Goal: Task Accomplishment & Management: Manage account settings

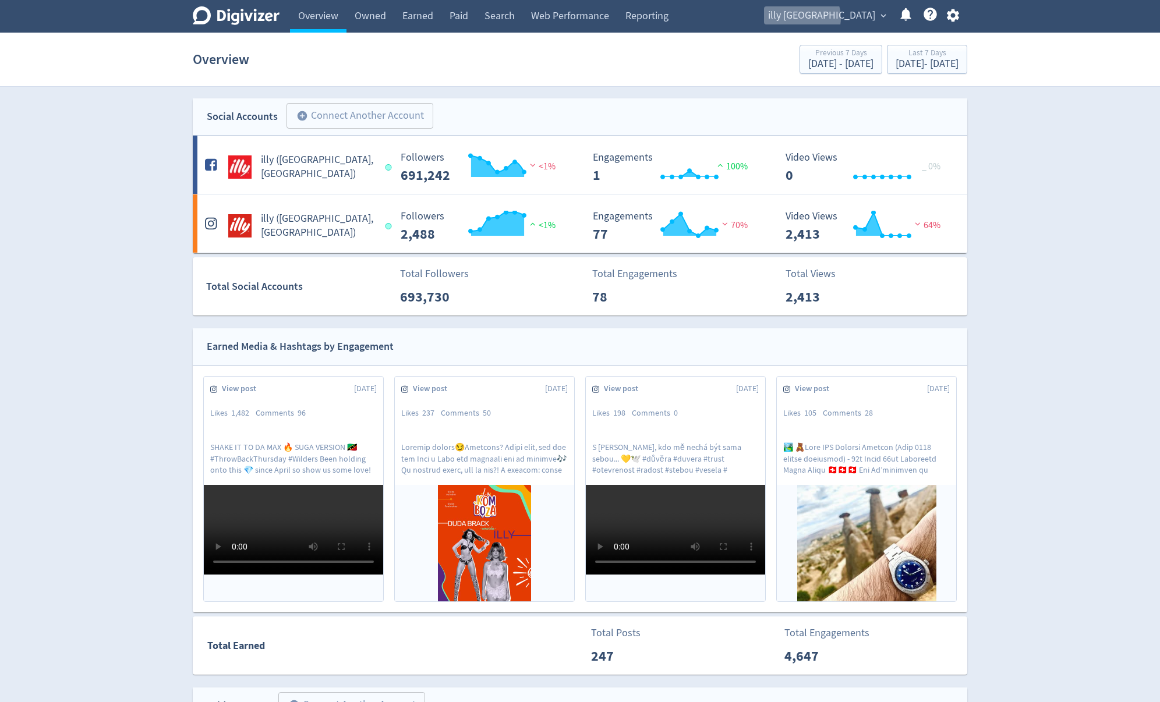
click at [855, 18] on span "illy [GEOGRAPHIC_DATA]" at bounding box center [821, 15] width 107 height 19
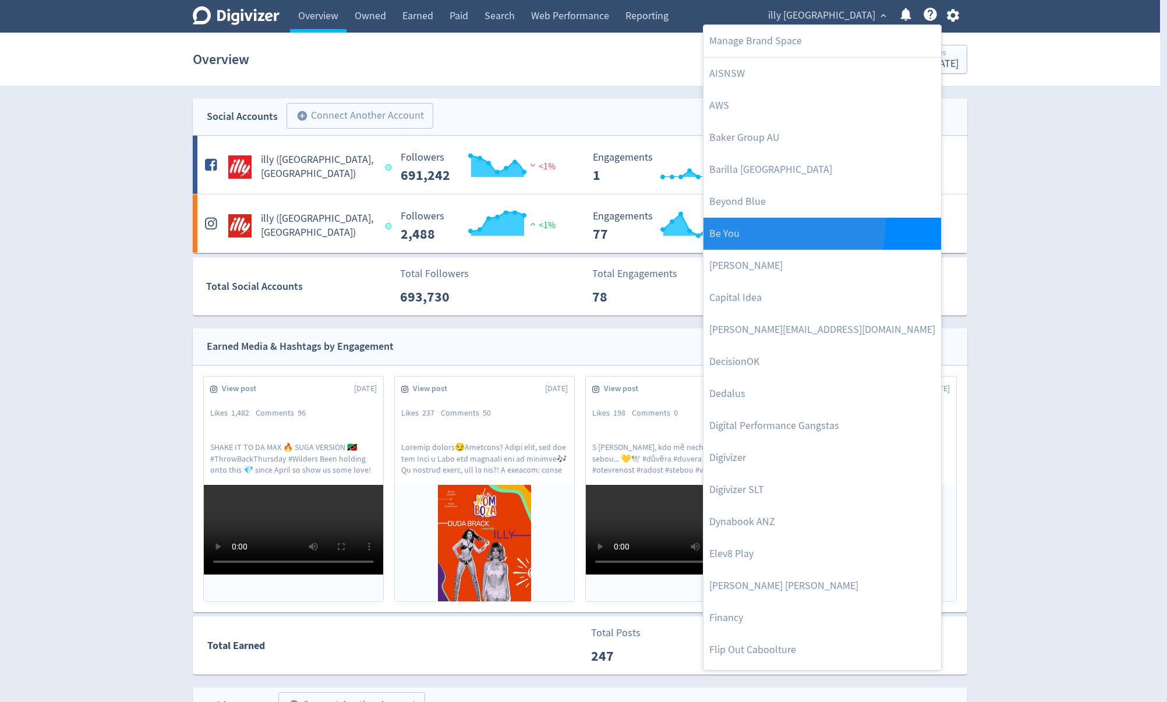
click at [753, 222] on link "Be You" at bounding box center [822, 234] width 238 height 32
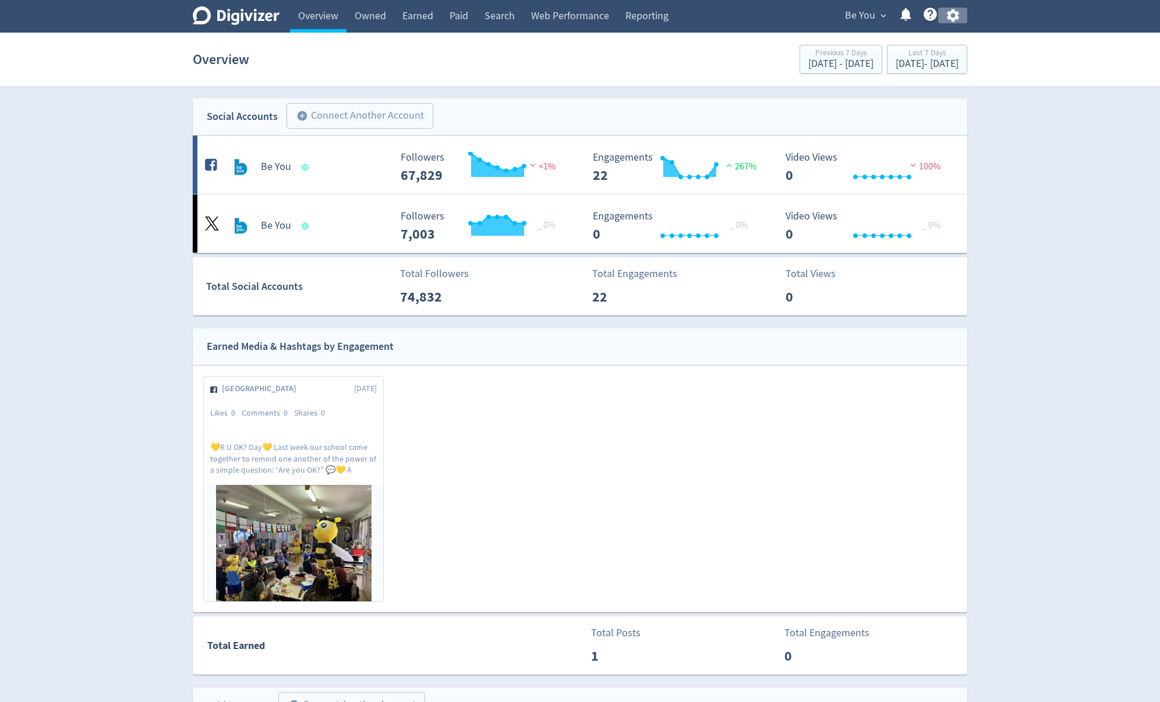
click at [952, 17] on icon "button" at bounding box center [953, 16] width 16 height 16
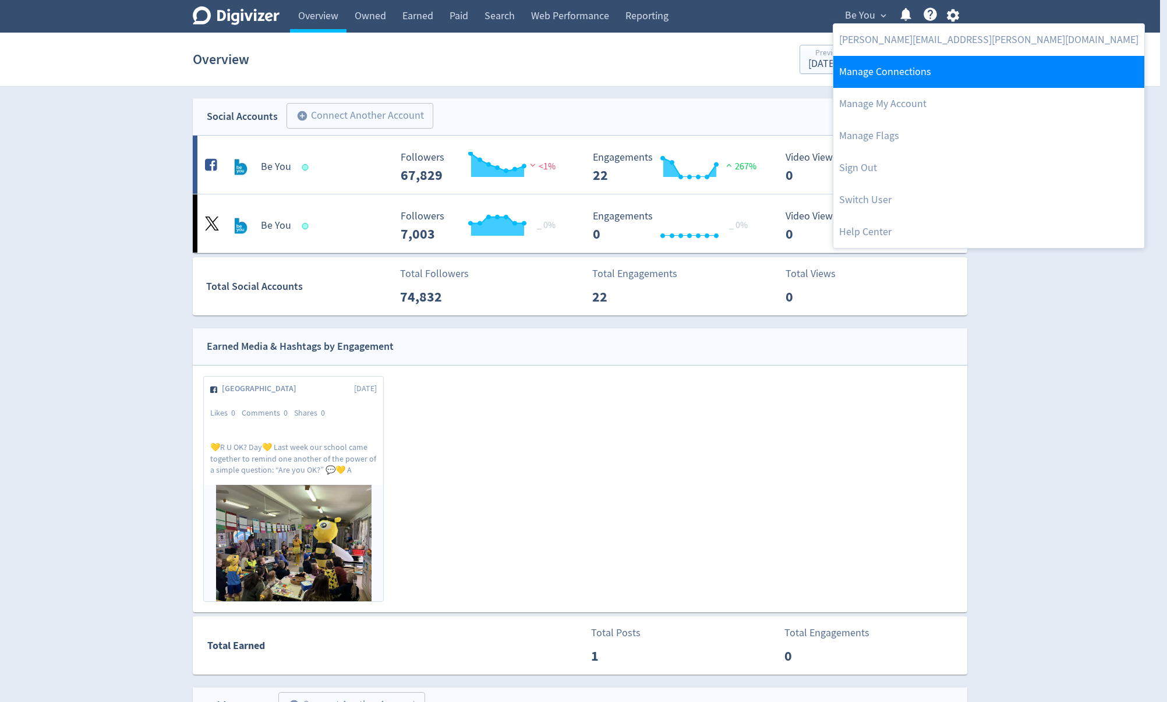
click at [874, 72] on link "Manage Connections" at bounding box center [988, 72] width 311 height 32
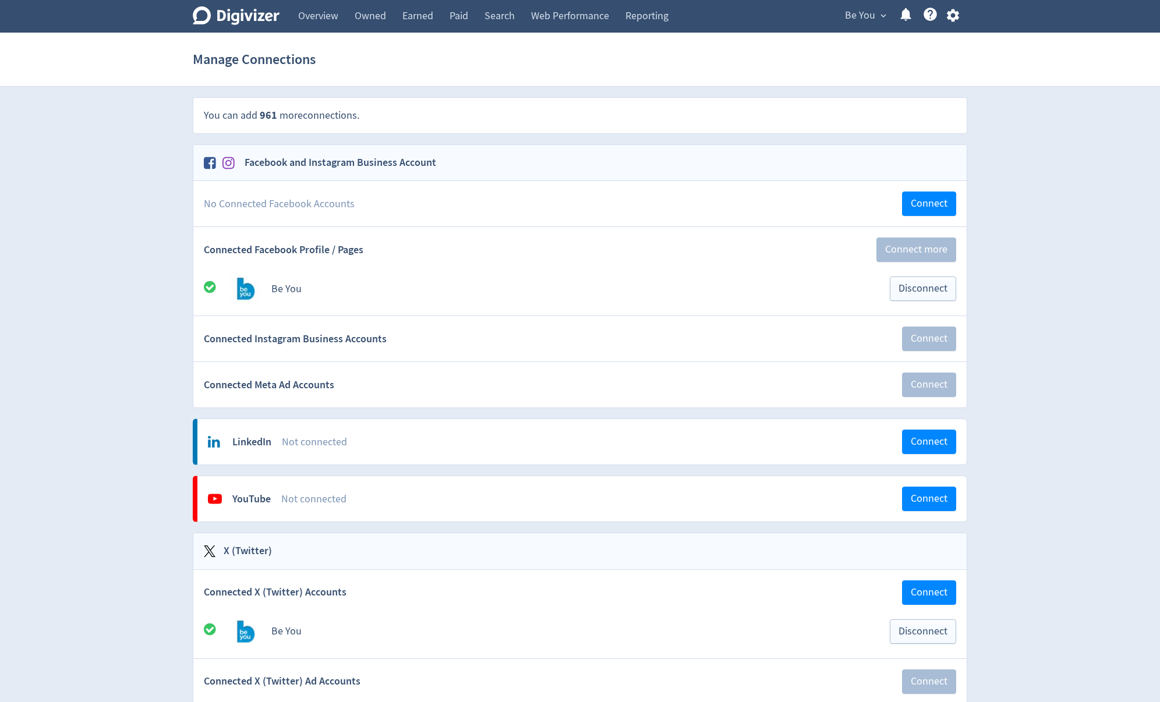
click at [873, 16] on span "Be You" at bounding box center [860, 15] width 30 height 19
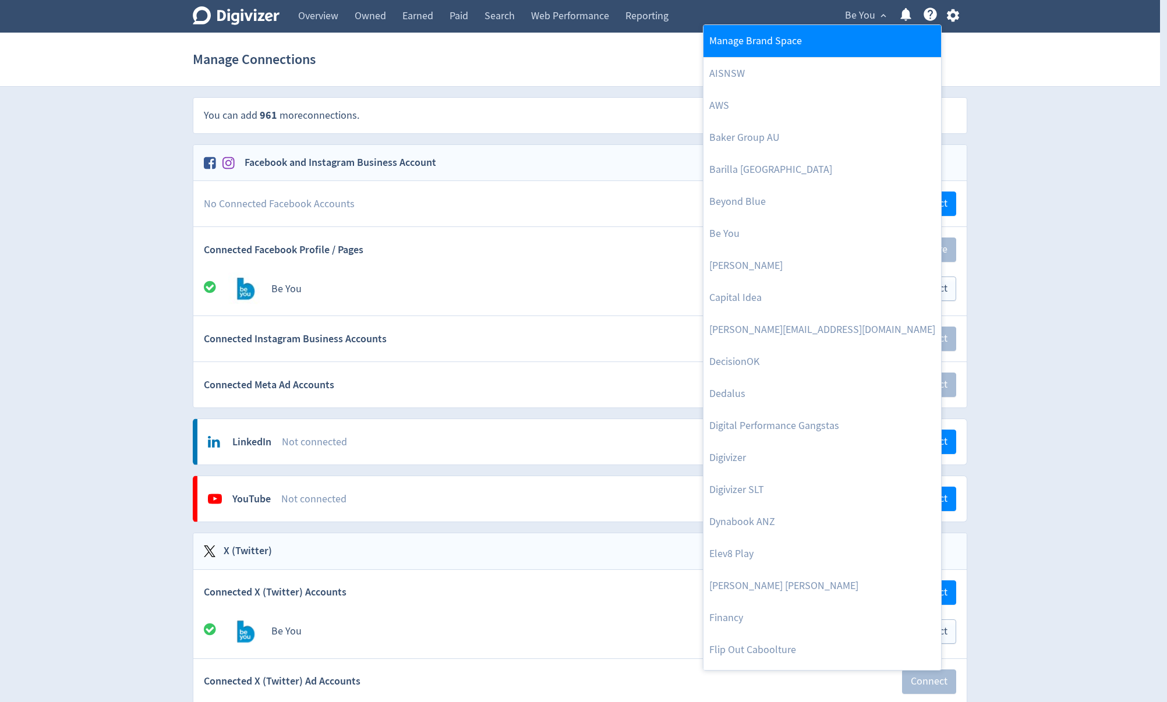
click at [805, 40] on link "Manage Brand Space" at bounding box center [822, 41] width 238 height 32
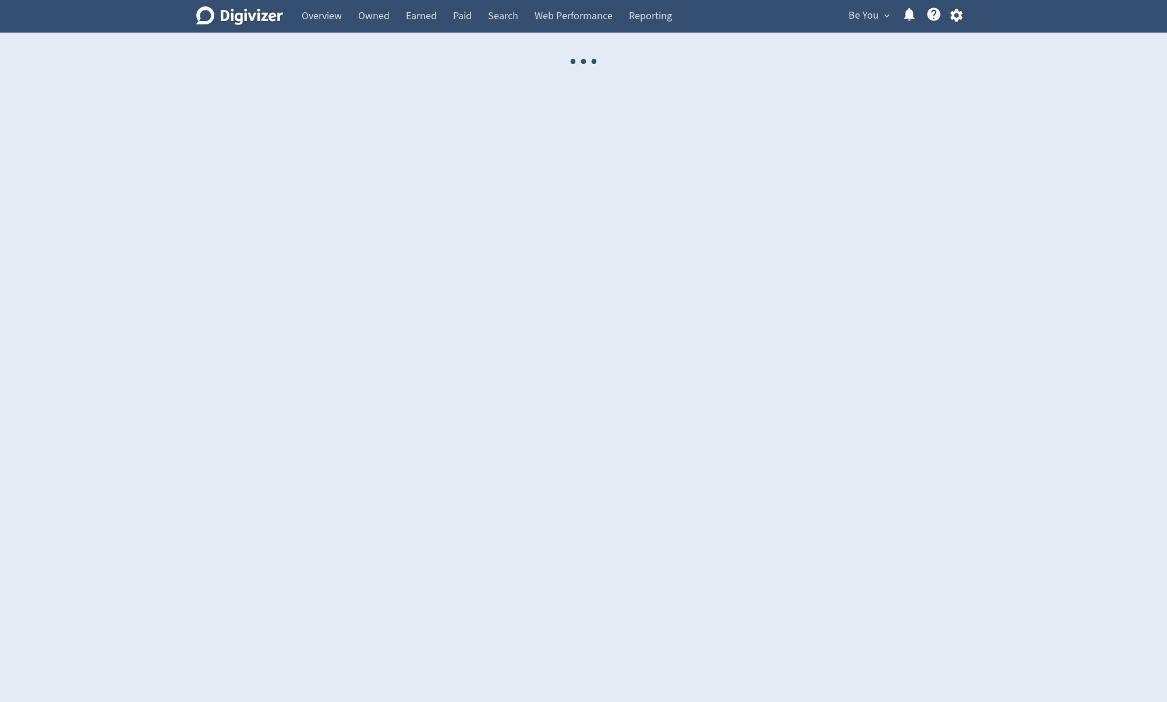
select select "USER"
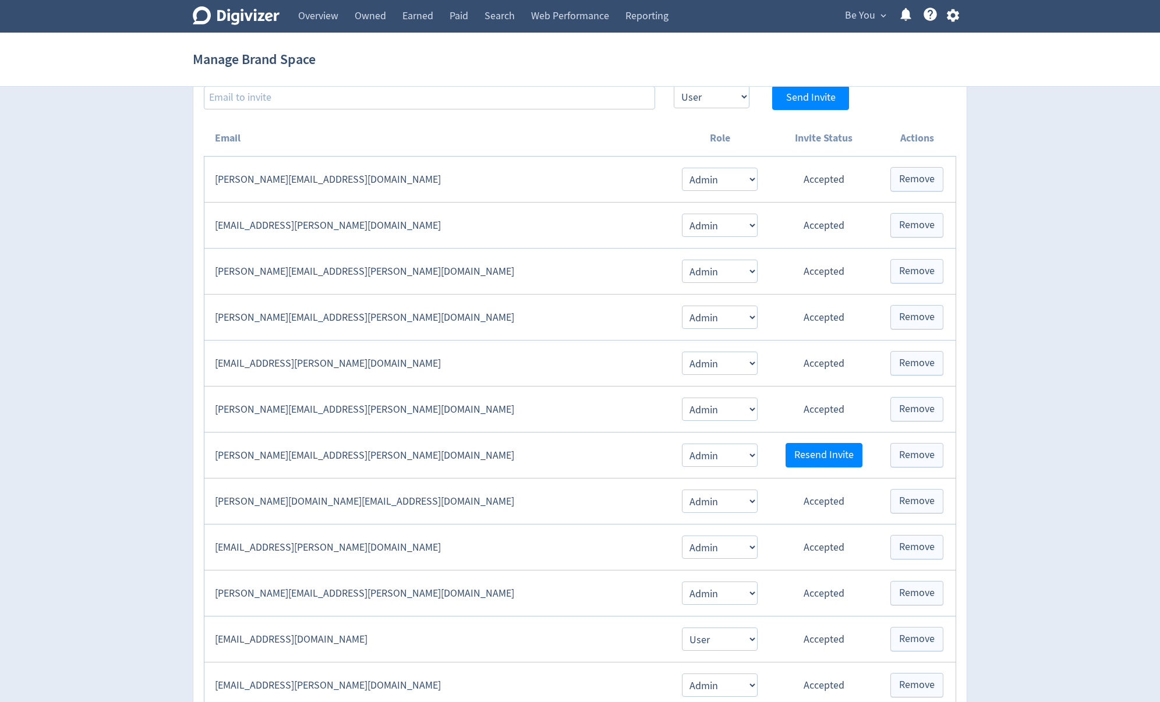
scroll to position [186, 0]
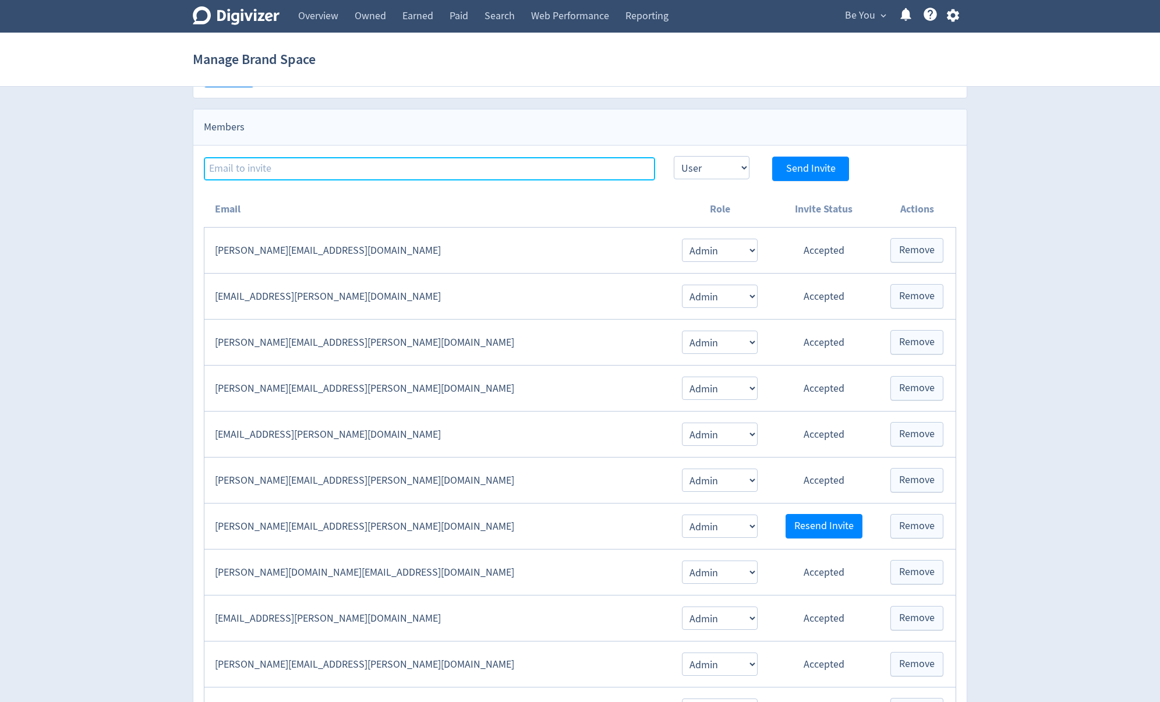
click at [388, 165] on input at bounding box center [429, 168] width 451 height 23
paste input "[DOMAIN_NAME][EMAIL_ADDRESS][DOMAIN_NAME]"
type input "[DOMAIN_NAME][EMAIL_ADDRESS][DOMAIN_NAME]"
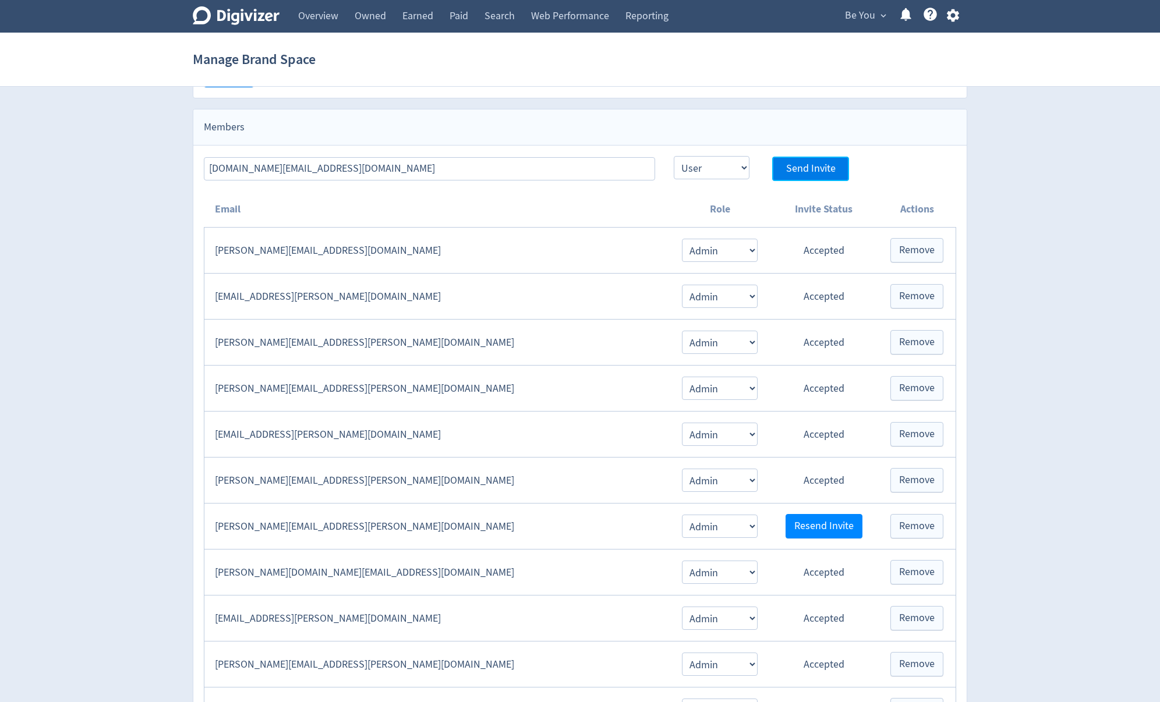
click at [782, 170] on button "Send Invite" at bounding box center [810, 169] width 77 height 24
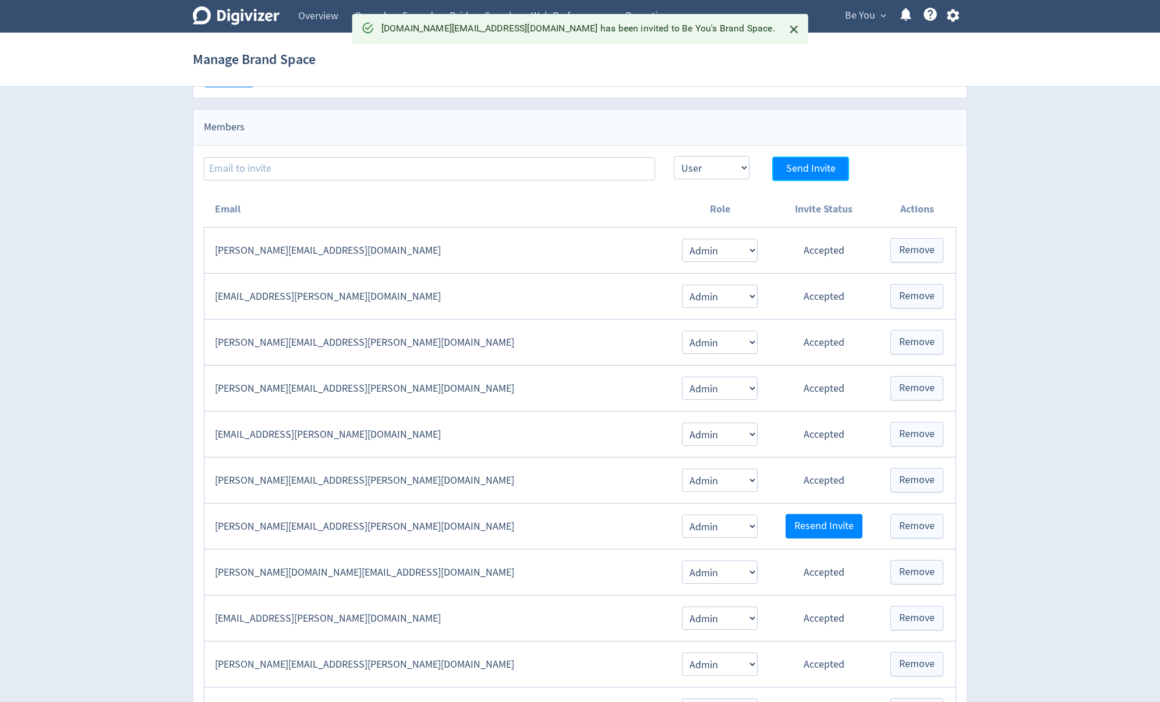
select select "USER"
